Goal: Check status: Check status

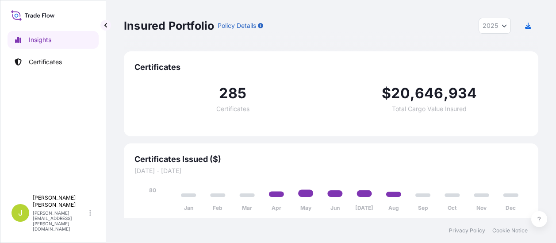
select select "2025"
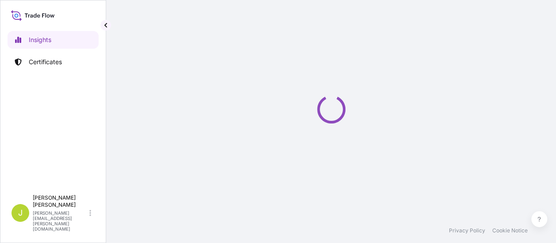
select select "2025"
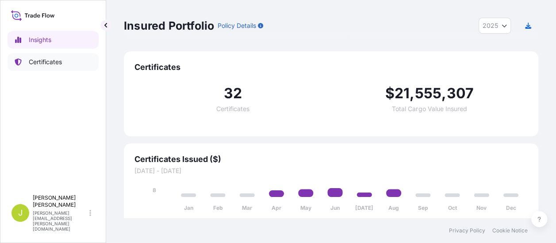
click at [45, 61] on p "Certificates" at bounding box center [45, 61] width 33 height 9
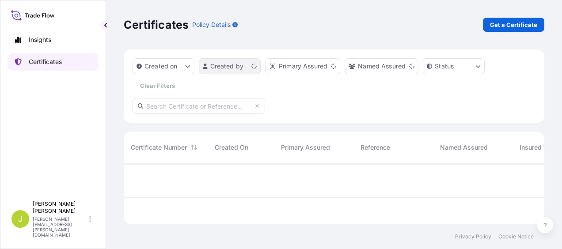
scroll to position [59, 414]
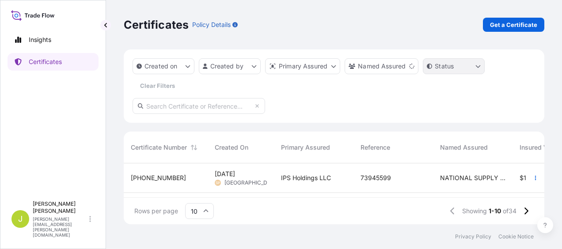
click at [460, 68] on html "Insights Certificates J [PERSON_NAME] [PERSON_NAME][EMAIL_ADDRESS][PERSON_NAME]…" at bounding box center [281, 124] width 562 height 249
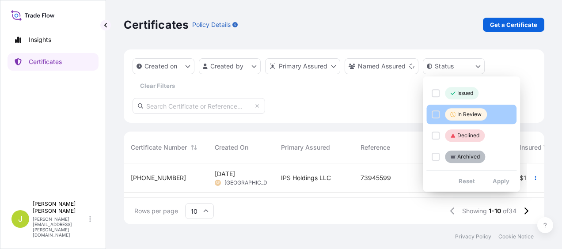
click at [465, 115] on p "In Review" at bounding box center [469, 114] width 24 height 7
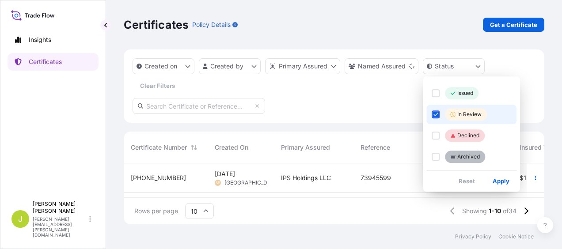
scroll to position [78, 414]
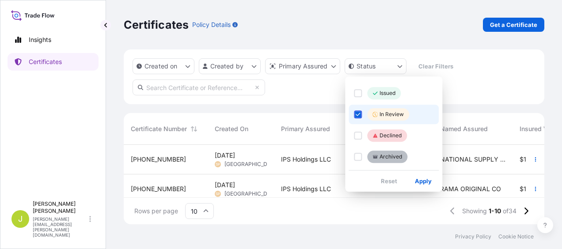
click at [446, 31] on html "Insights Certificates J [PERSON_NAME] [PERSON_NAME][EMAIL_ADDRESS][PERSON_NAME]…" at bounding box center [281, 124] width 562 height 249
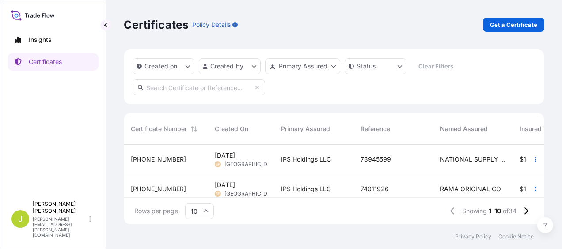
click at [148, 188] on span "[PHONE_NUMBER]" at bounding box center [158, 189] width 55 height 9
